Goal: Task Accomplishment & Management: Complete application form

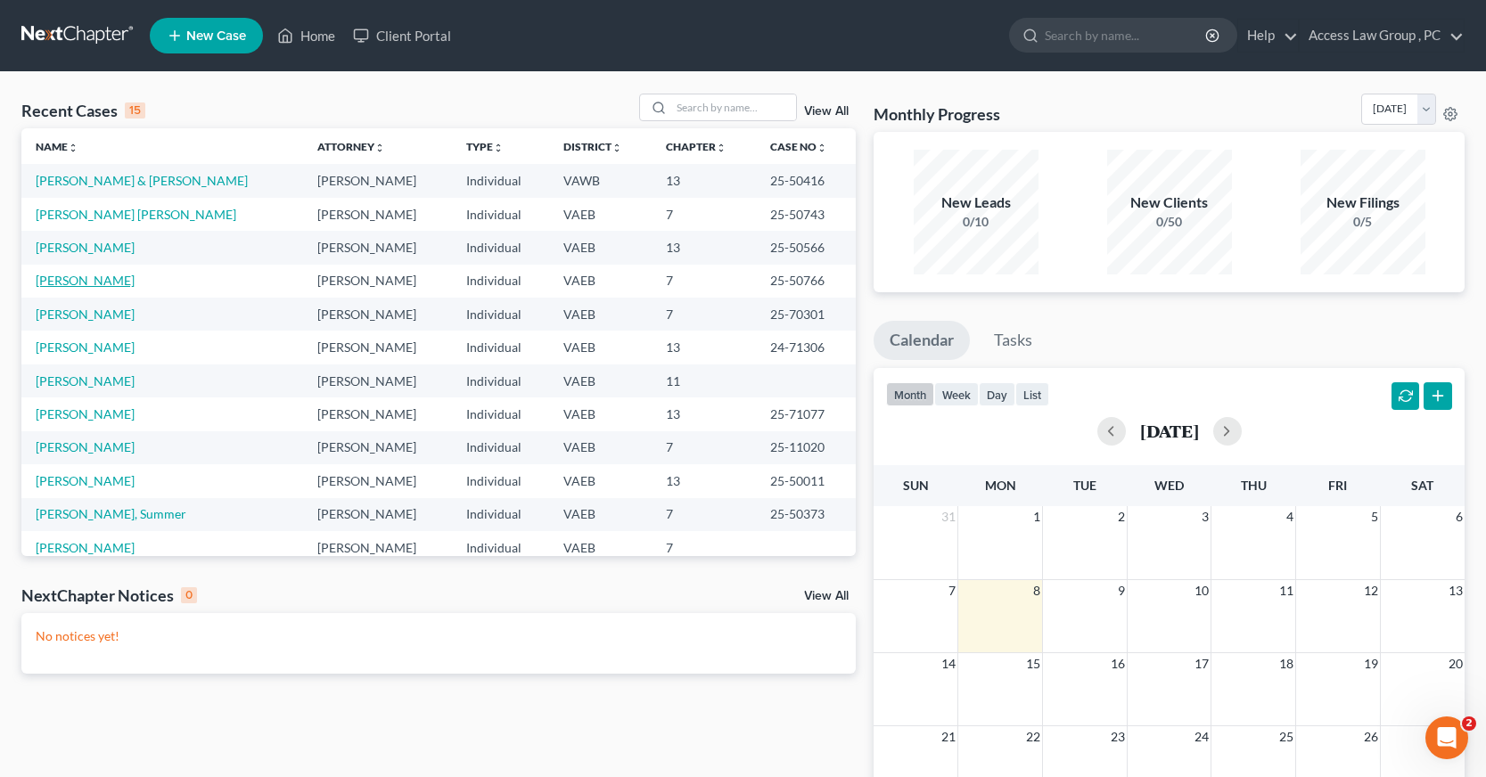
click at [85, 282] on link "[PERSON_NAME]" at bounding box center [85, 280] width 99 height 15
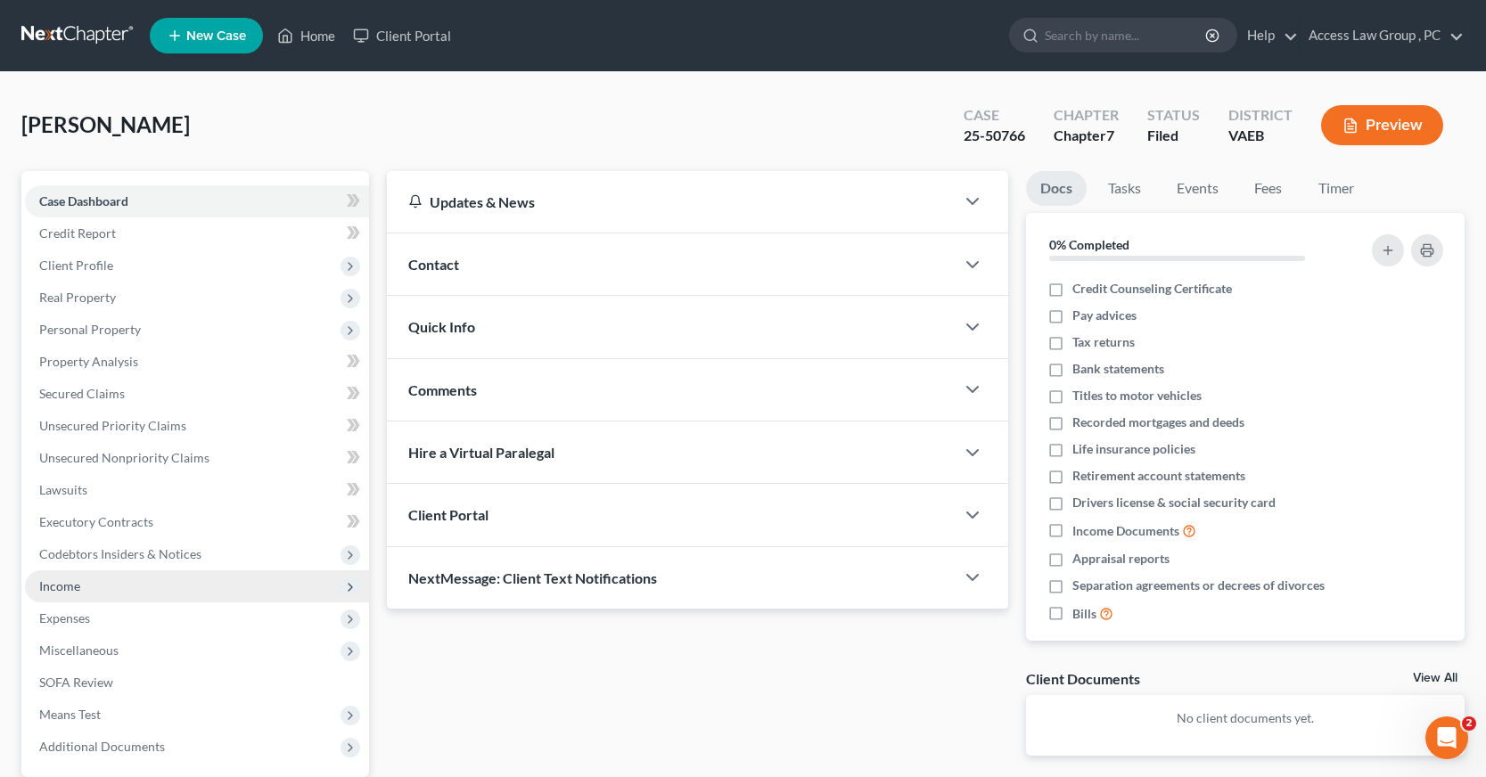
click at [68, 585] on span "Income" at bounding box center [59, 586] width 41 height 15
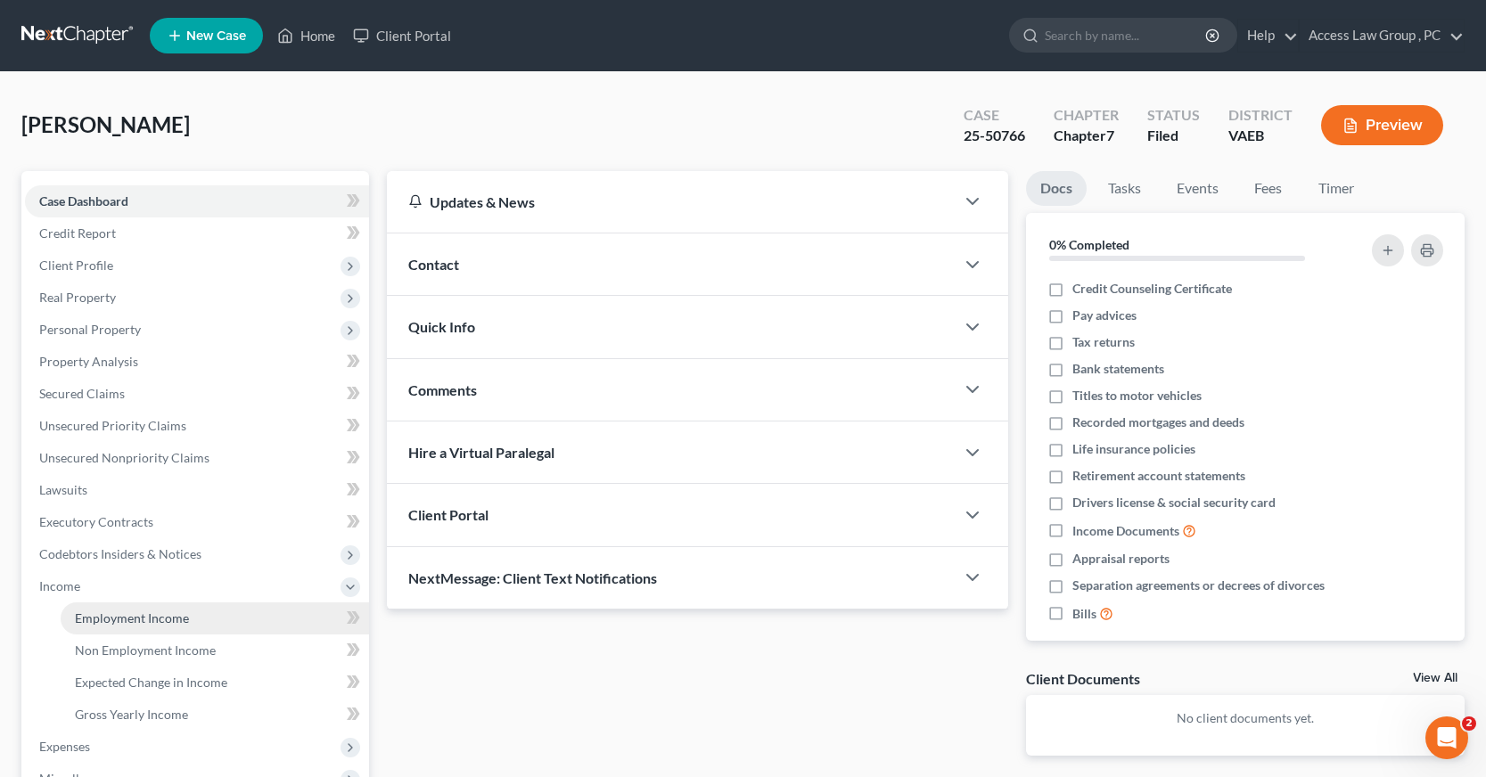
click at [101, 617] on span "Employment Income" at bounding box center [132, 618] width 114 height 15
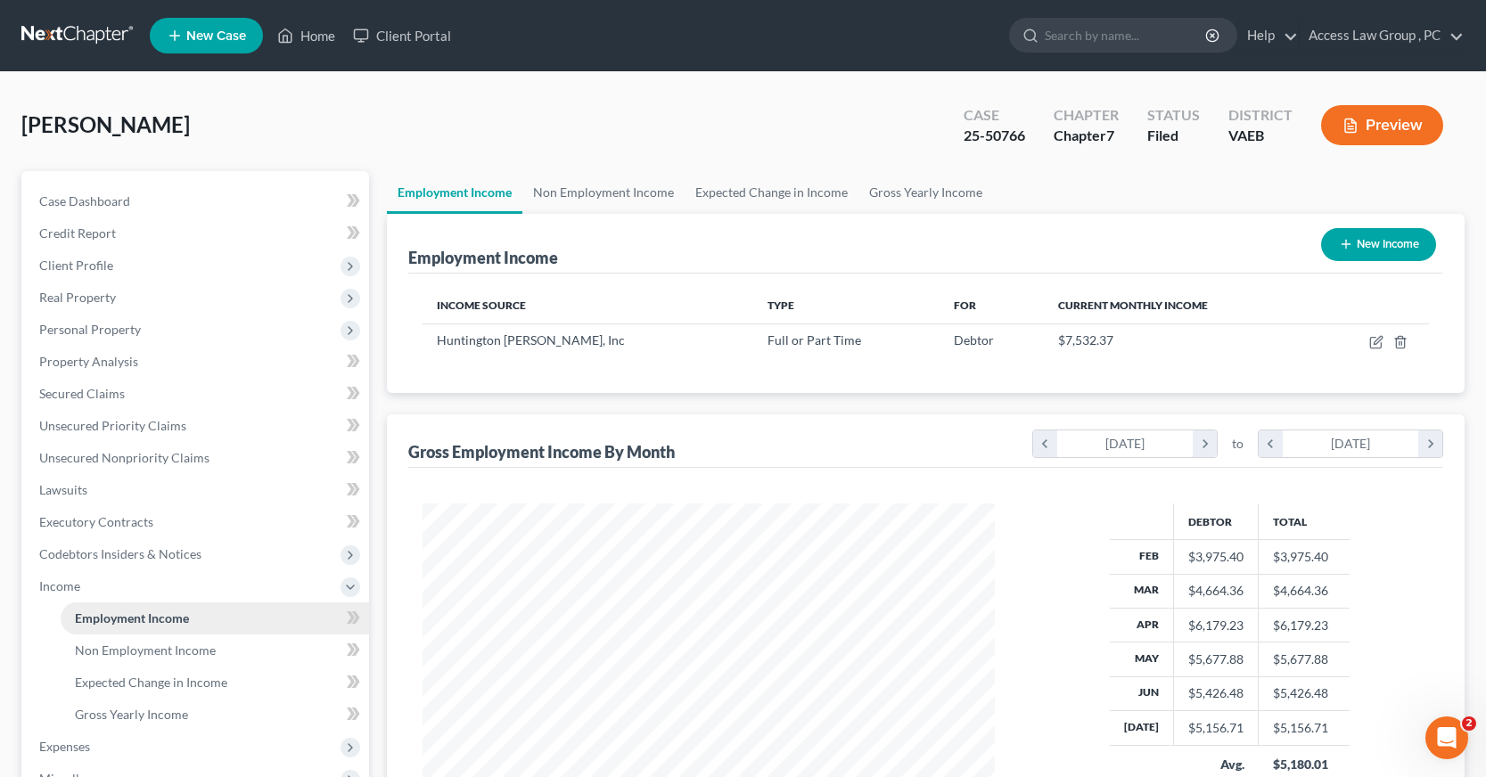
scroll to position [320, 608]
click at [103, 328] on span "Personal Property" at bounding box center [90, 329] width 102 height 15
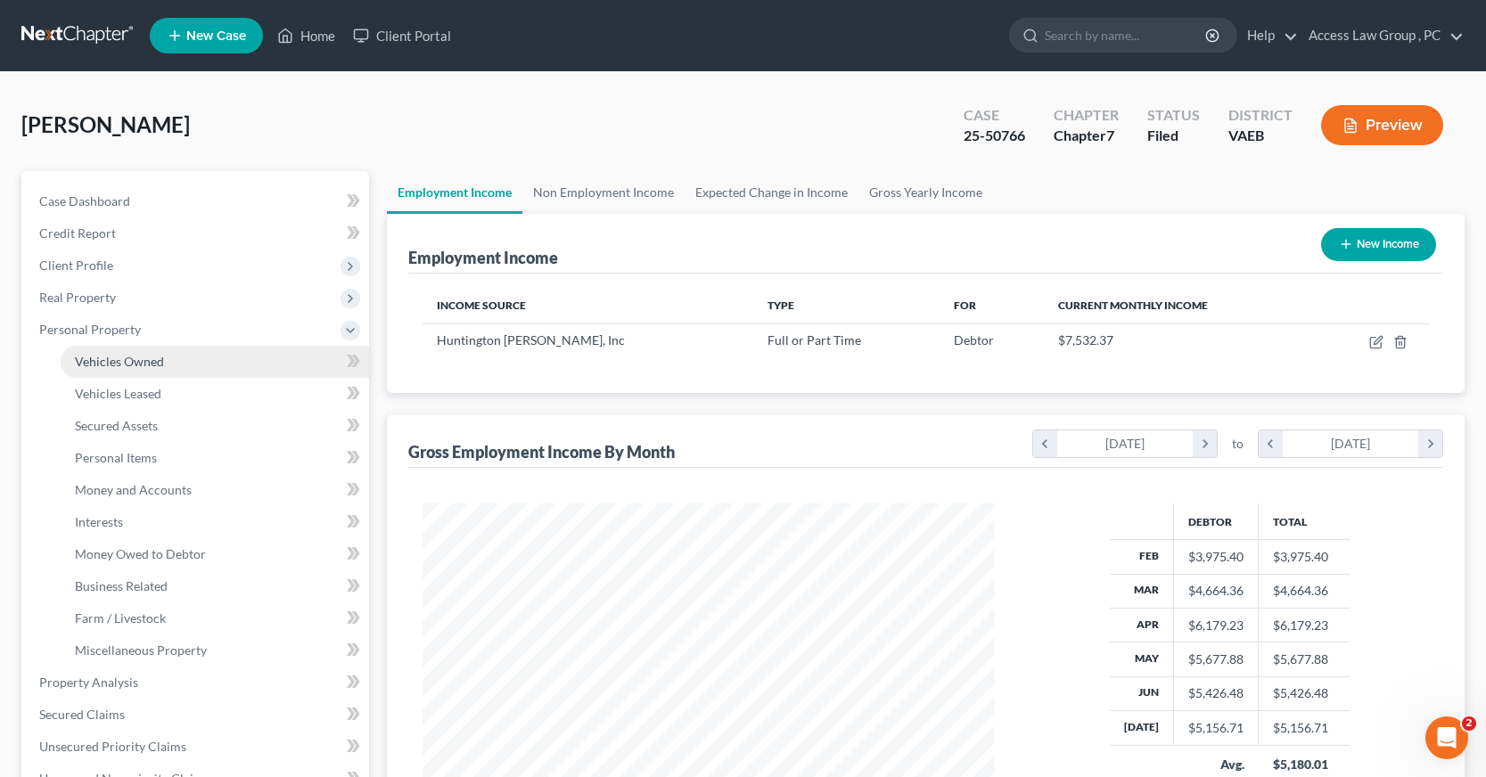
click at [103, 360] on span "Vehicles Owned" at bounding box center [119, 361] width 89 height 15
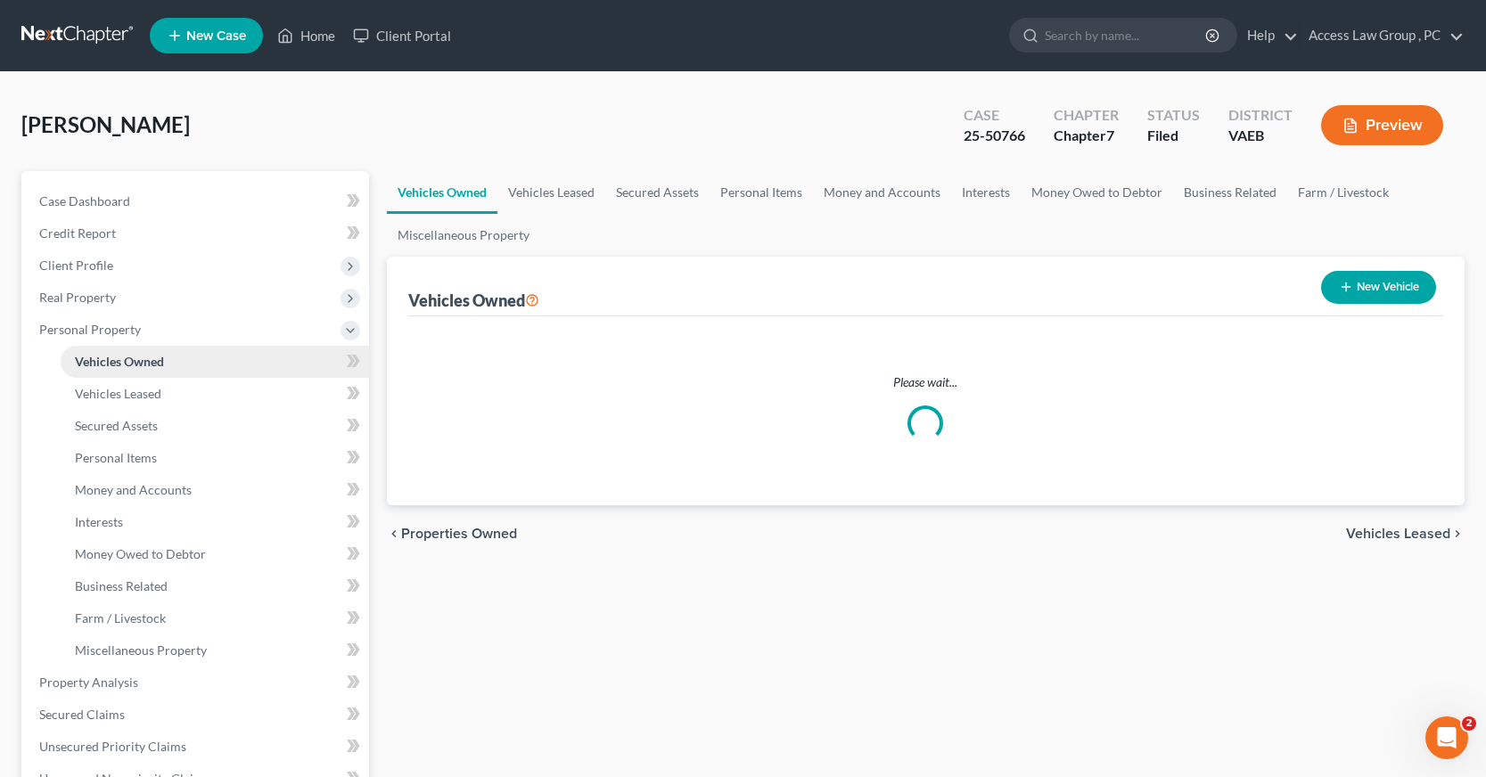
click at [103, 360] on span "Vehicles Owned" at bounding box center [119, 361] width 89 height 15
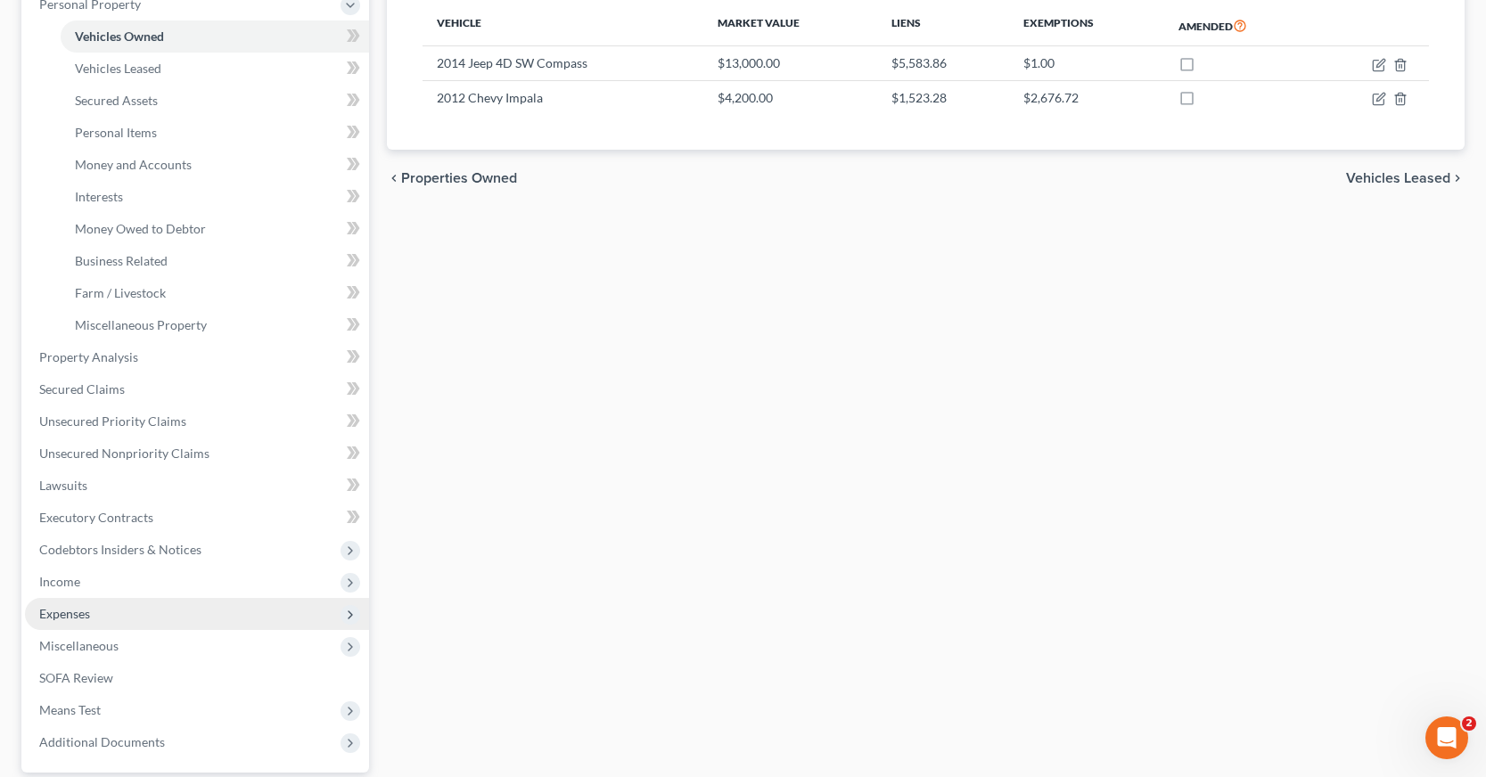
scroll to position [357, 0]
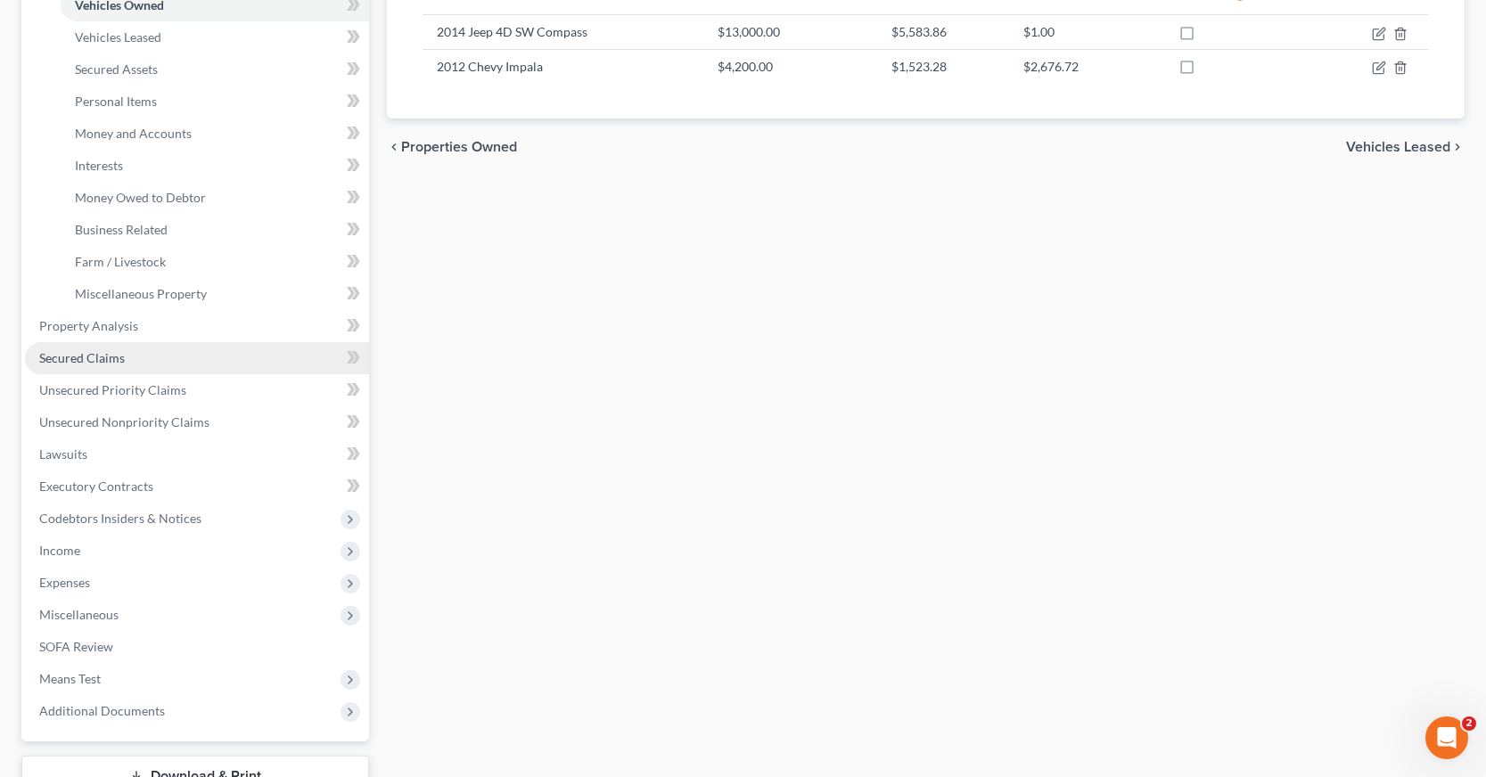
click at [125, 364] on link "Secured Claims" at bounding box center [197, 358] width 344 height 32
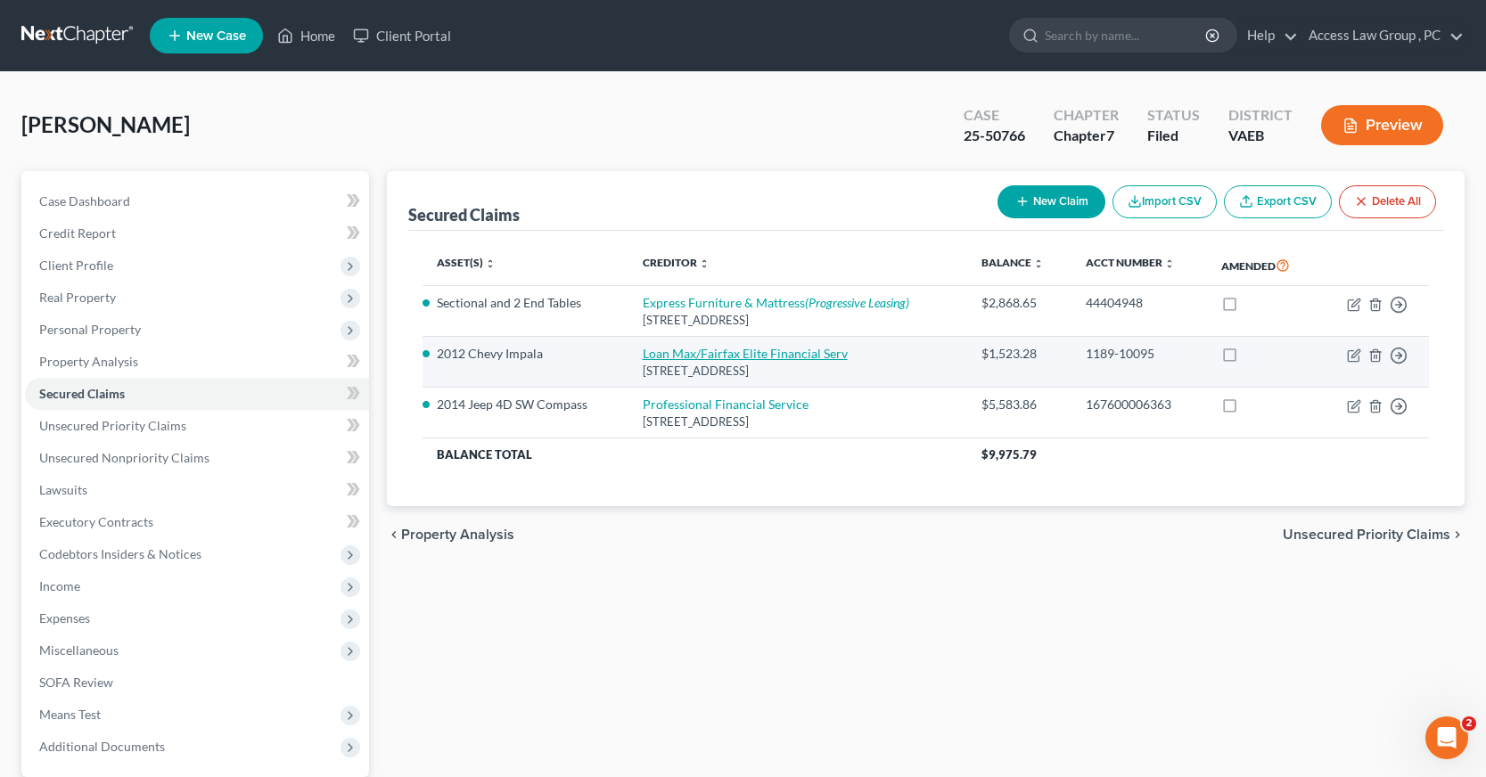
click at [717, 356] on link "Loan Max/Fairfax Elite Financial Serv" at bounding box center [745, 353] width 205 height 15
select select "48"
select select "3"
select select "0"
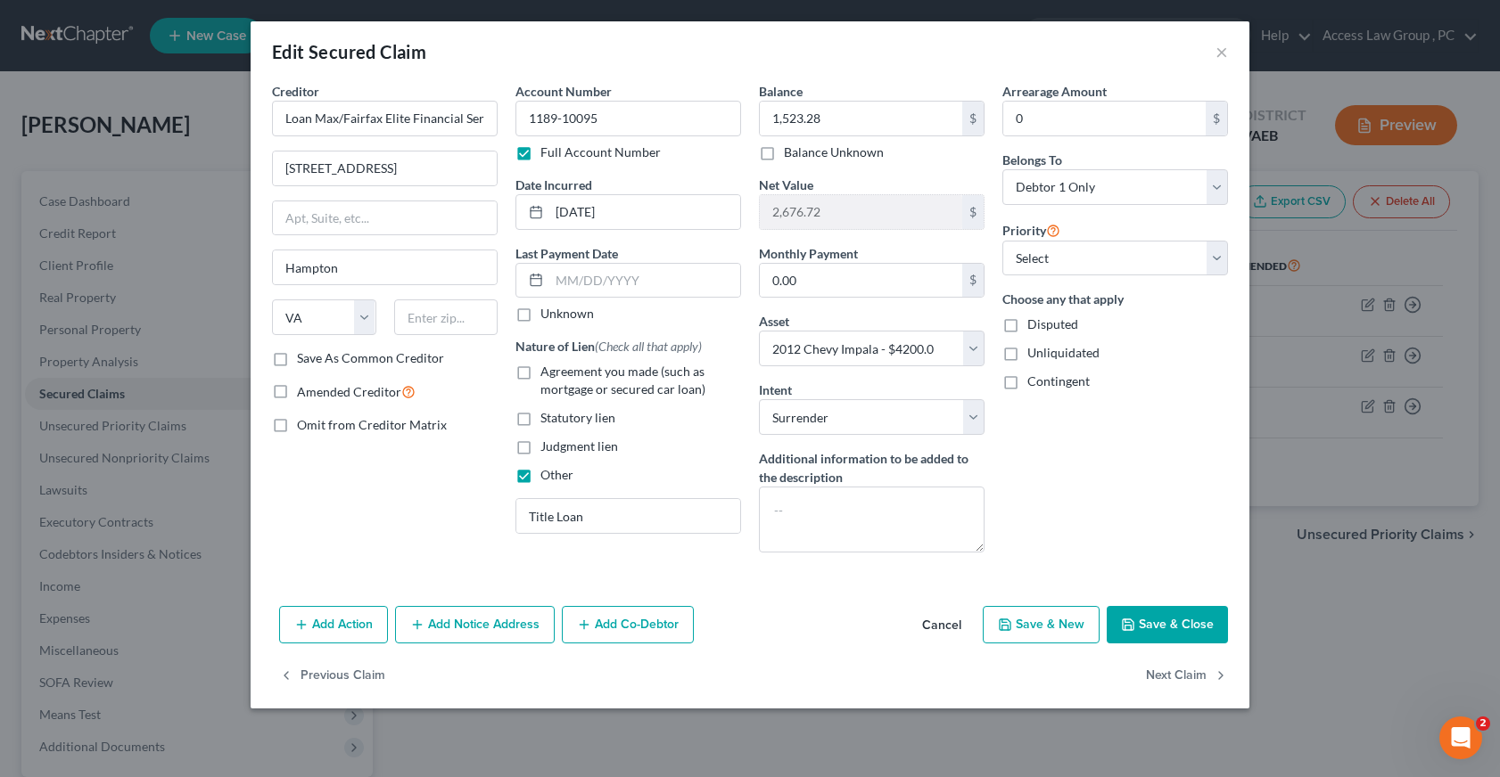
click at [1180, 627] on button "Save & Close" at bounding box center [1166, 624] width 121 height 37
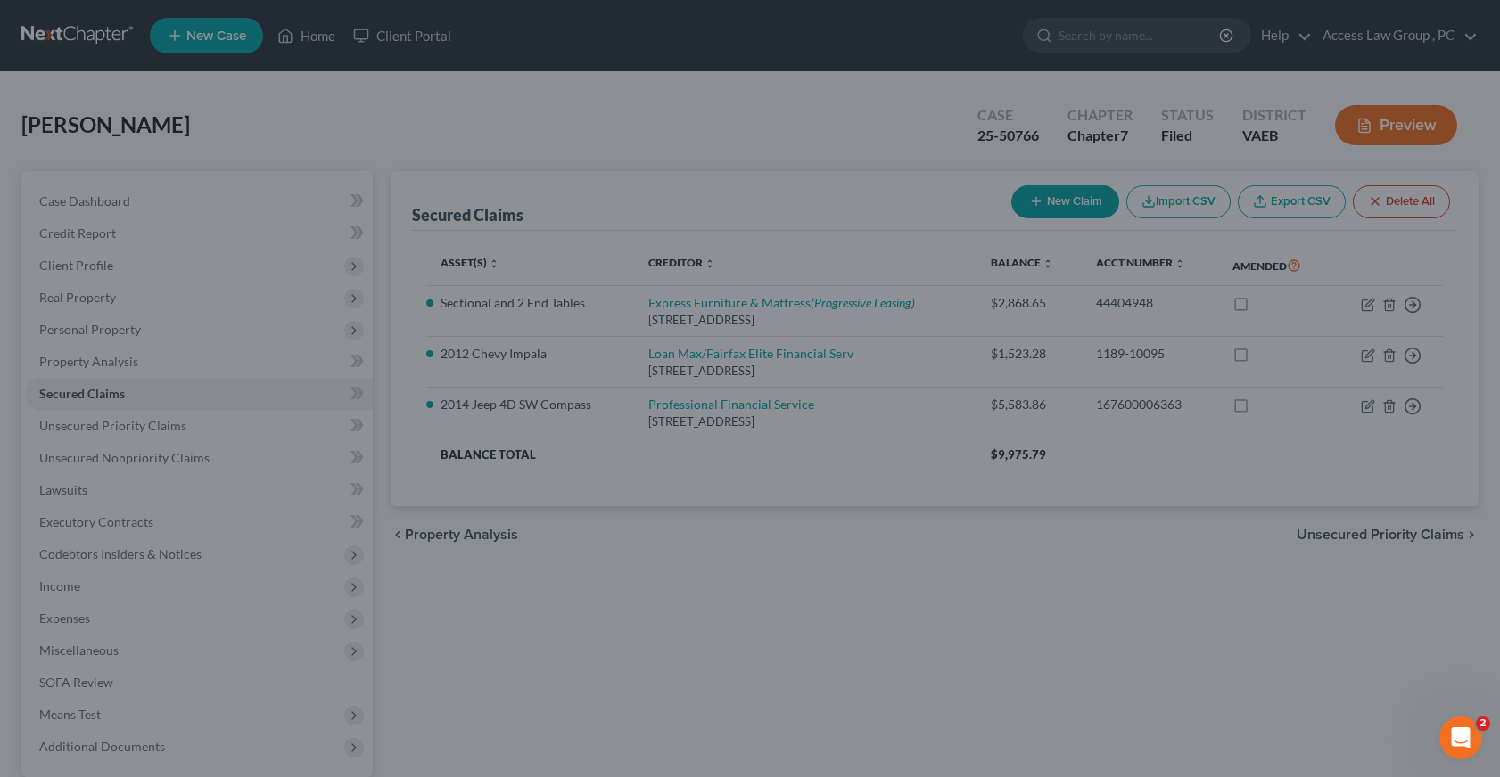
select select "3"
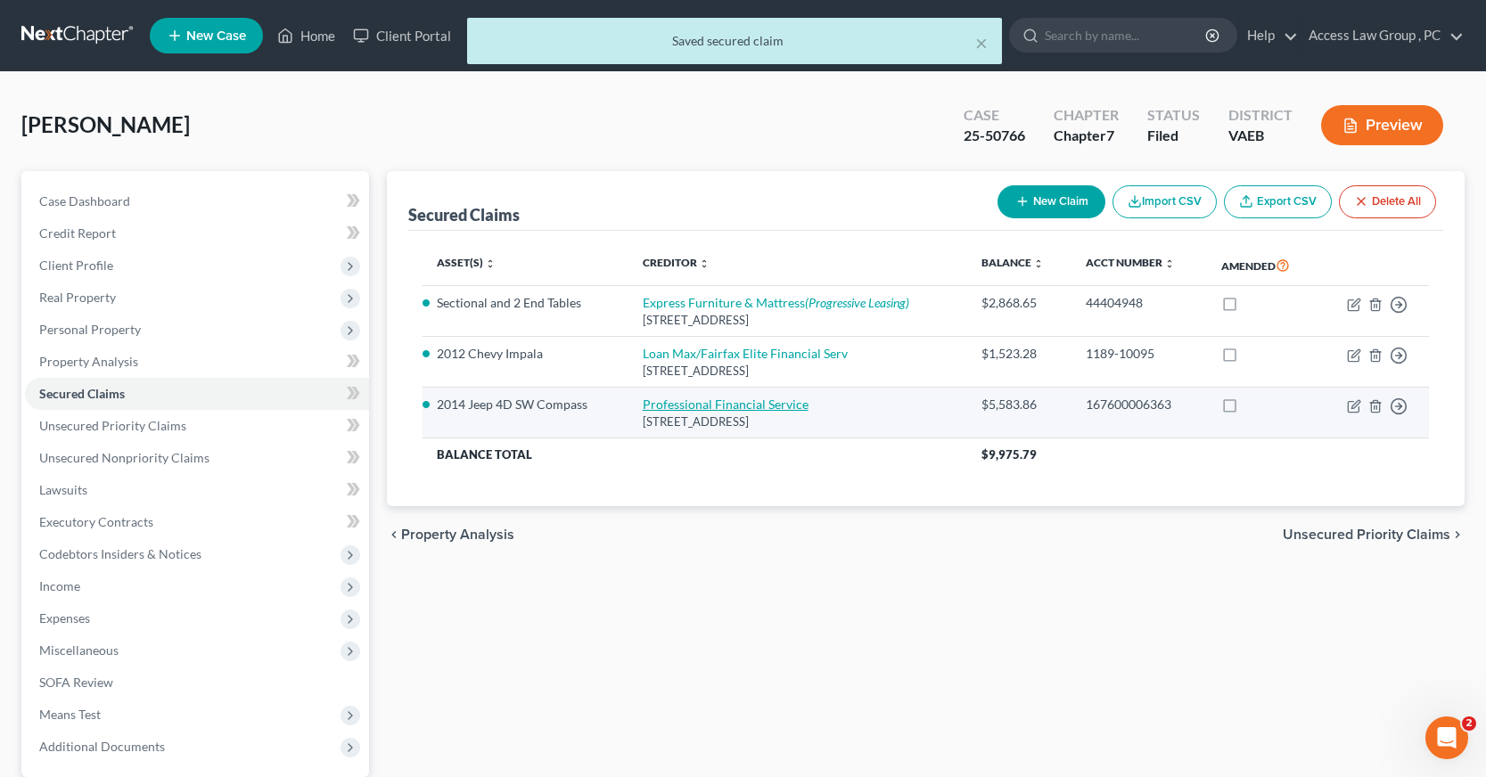
click at [713, 407] on link "Professional Financial Service" at bounding box center [726, 404] width 166 height 15
select select "48"
select select "2"
select select "0"
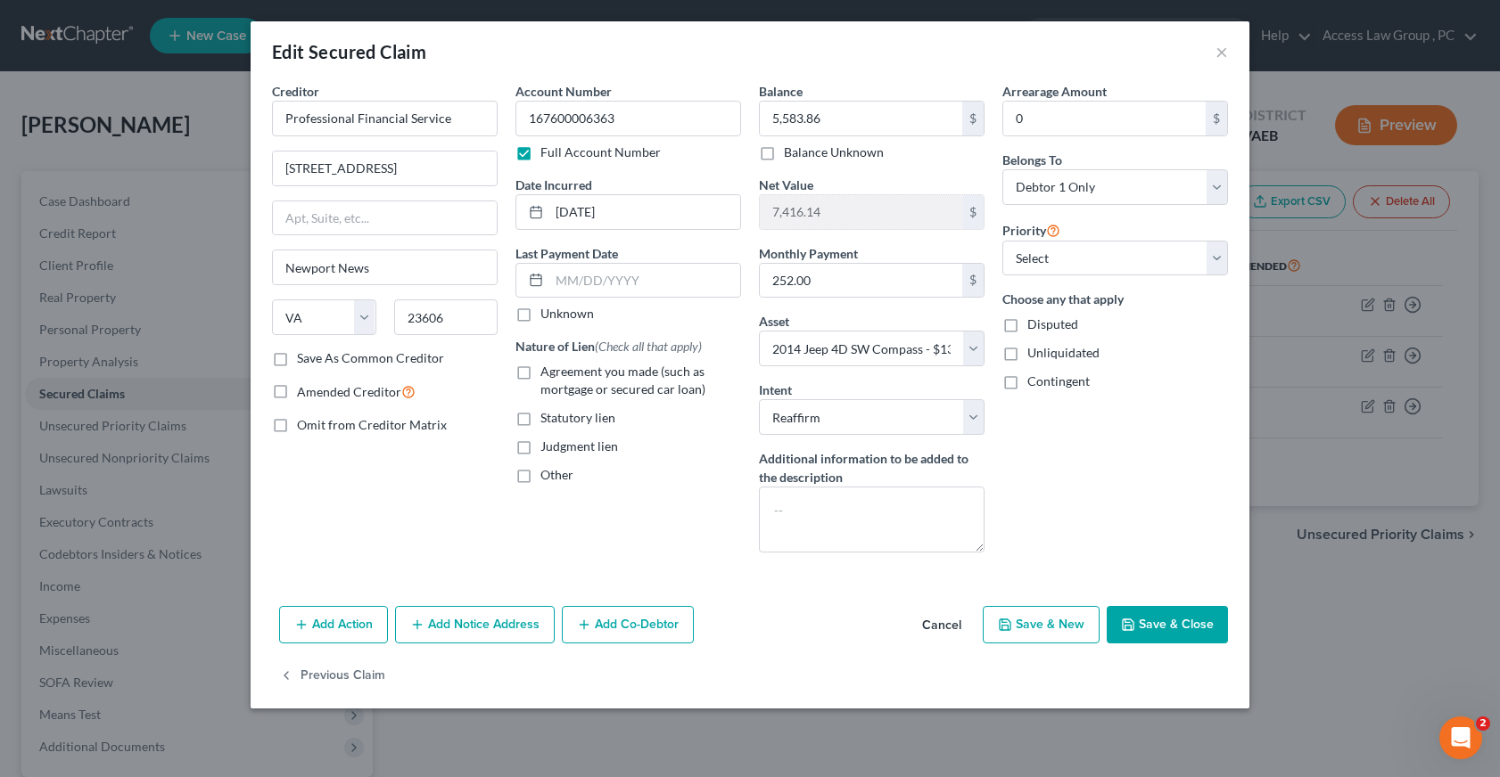
click at [1189, 625] on button "Save & Close" at bounding box center [1166, 624] width 121 height 37
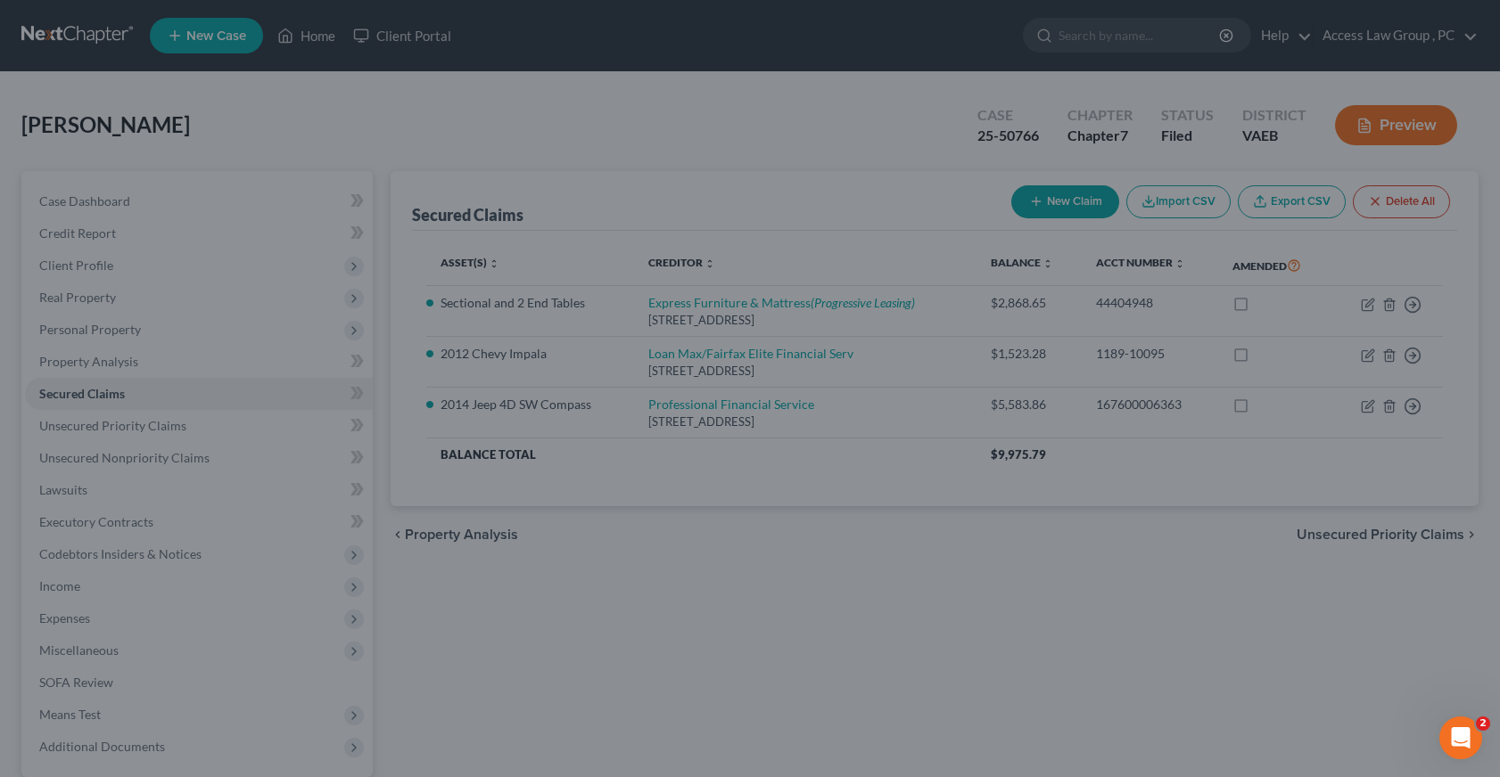
select select "2"
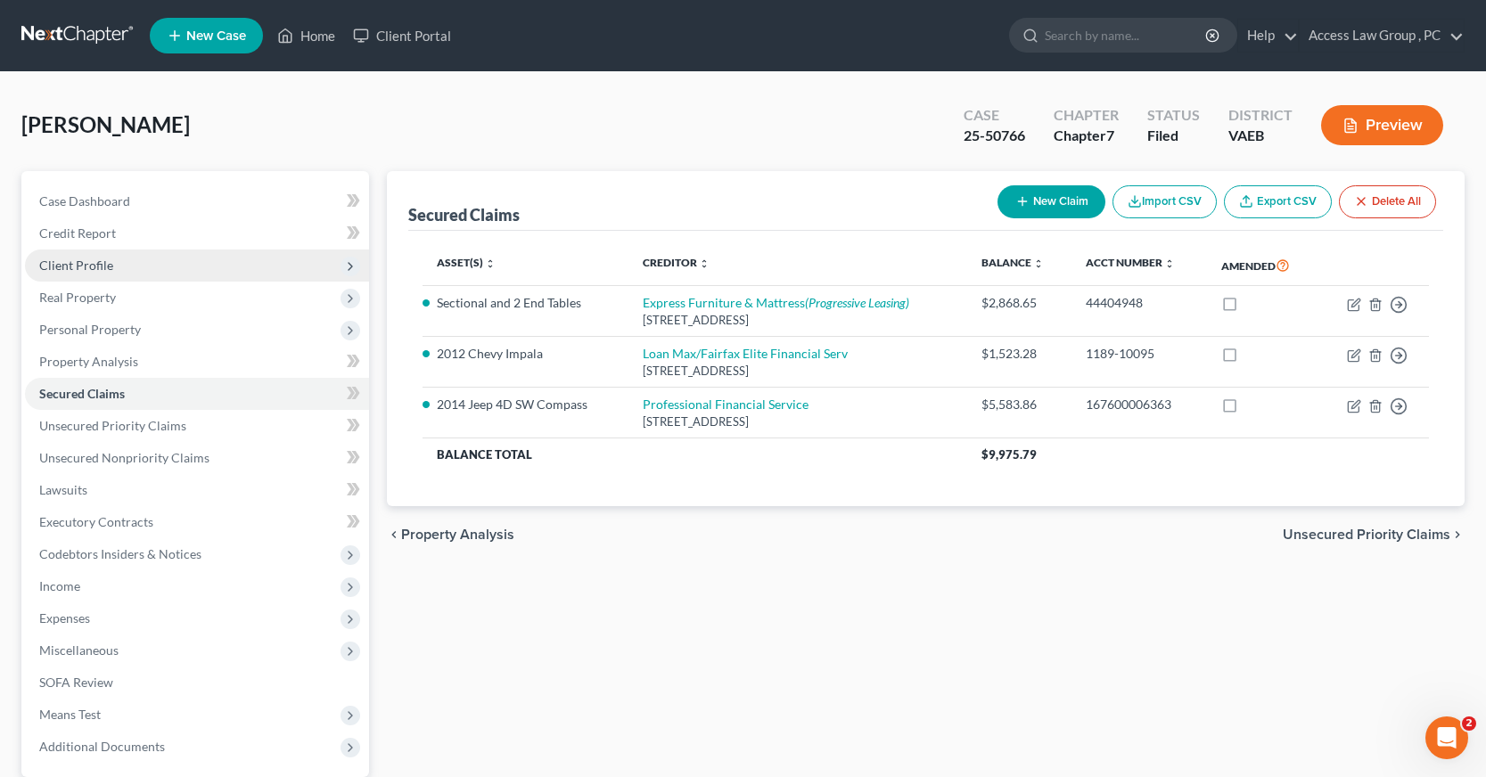
click at [87, 263] on span "Client Profile" at bounding box center [76, 265] width 74 height 15
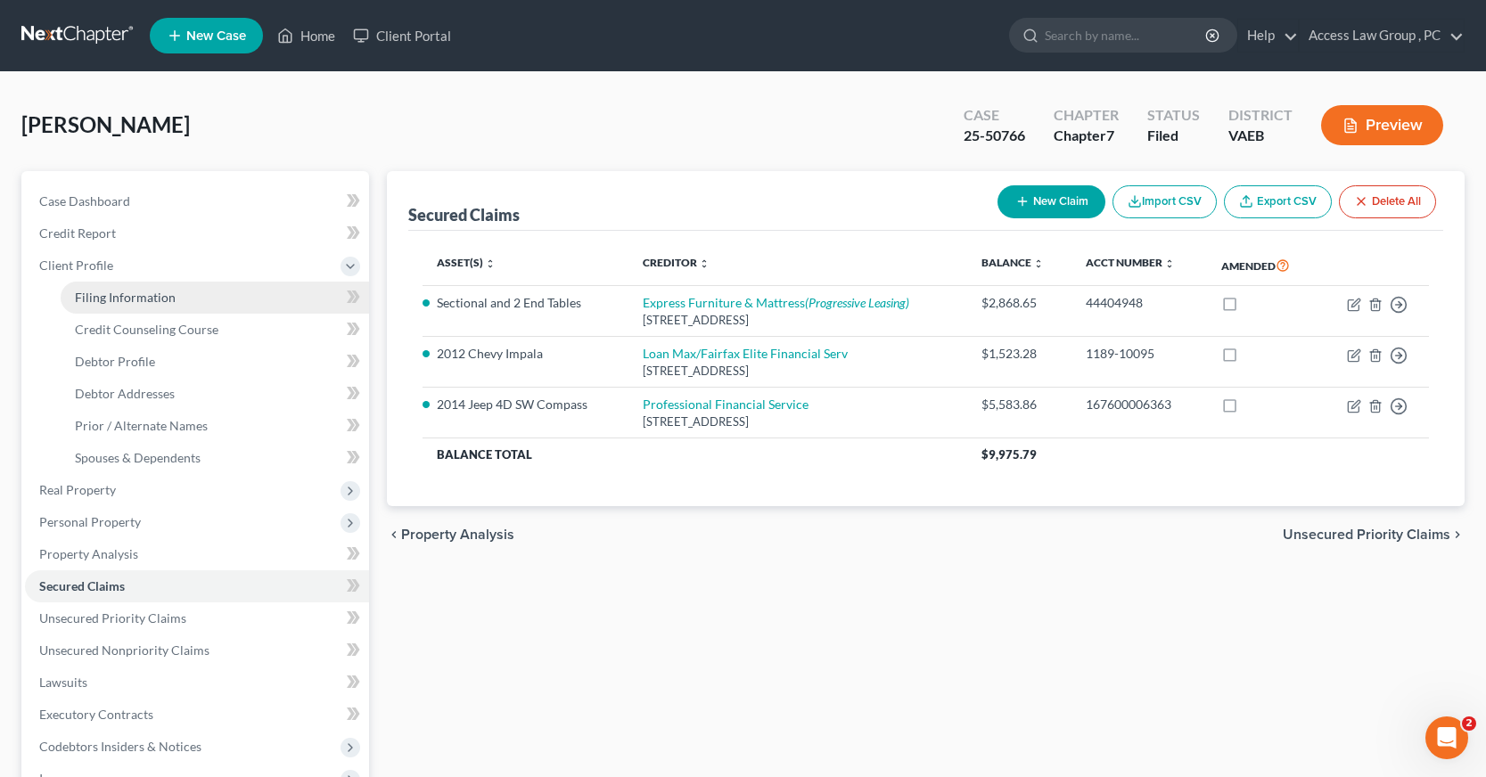
click at [103, 300] on span "Filing Information" at bounding box center [125, 297] width 101 height 15
select select "1"
select select "0"
select select "48"
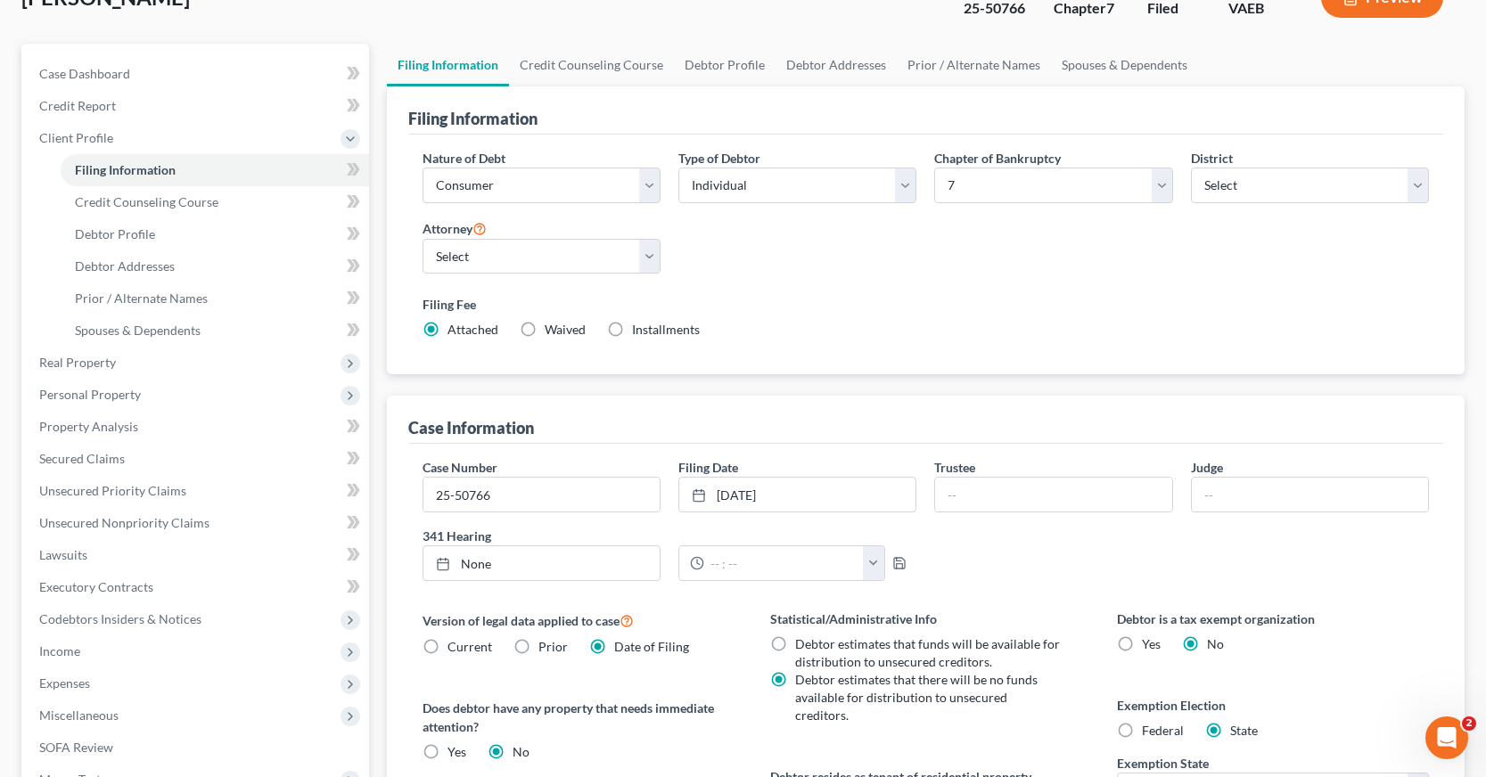
scroll to position [59, 0]
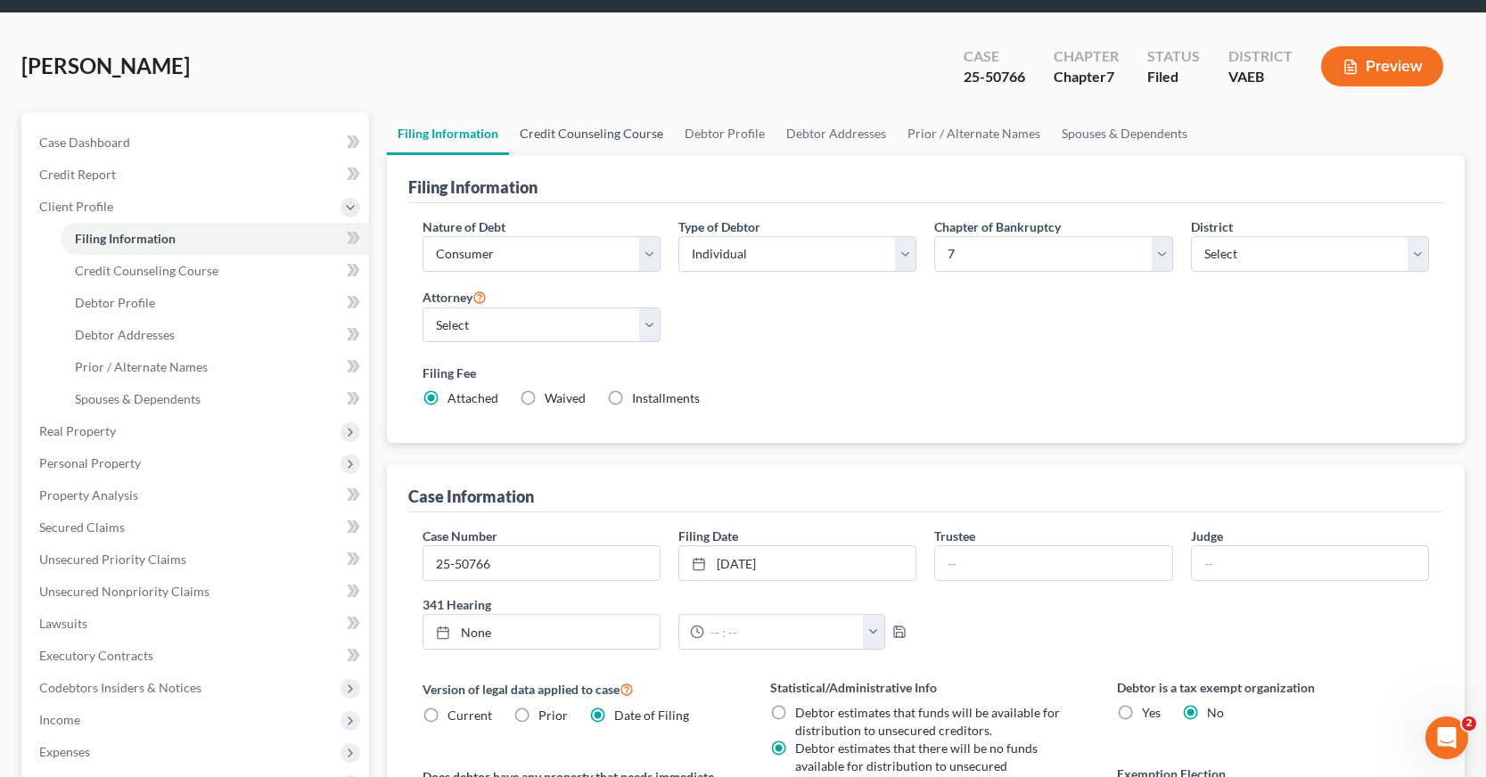
click at [571, 134] on link "Credit Counseling Course" at bounding box center [591, 133] width 165 height 43
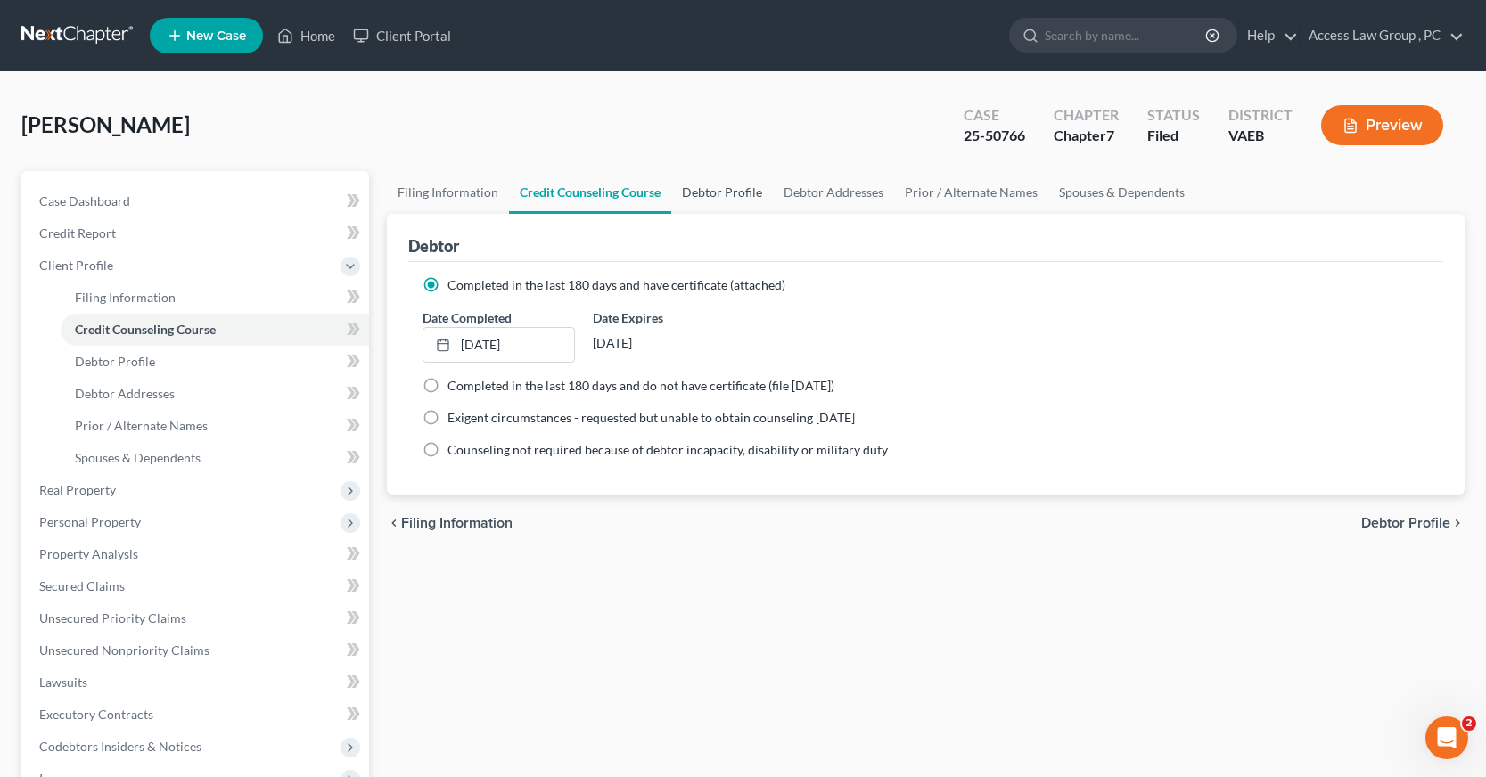
click at [713, 186] on link "Debtor Profile" at bounding box center [722, 192] width 102 height 43
select select "0"
select select "1"
